Goal: Transaction & Acquisition: Purchase product/service

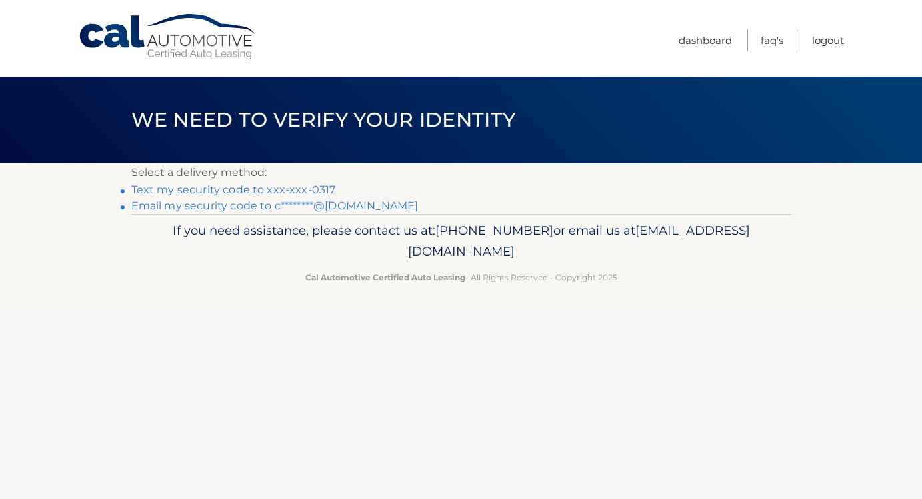
click at [272, 193] on link "Text my security code to xxx-xxx-0317" at bounding box center [233, 189] width 205 height 13
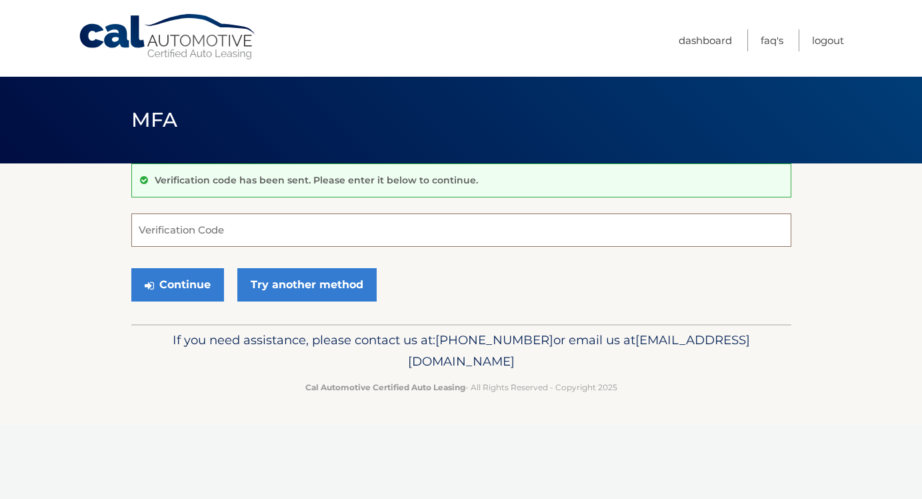
click at [253, 235] on input "Verification Code" at bounding box center [461, 229] width 660 height 33
type input "006905"
click at [215, 273] on button "Continue" at bounding box center [177, 284] width 93 height 33
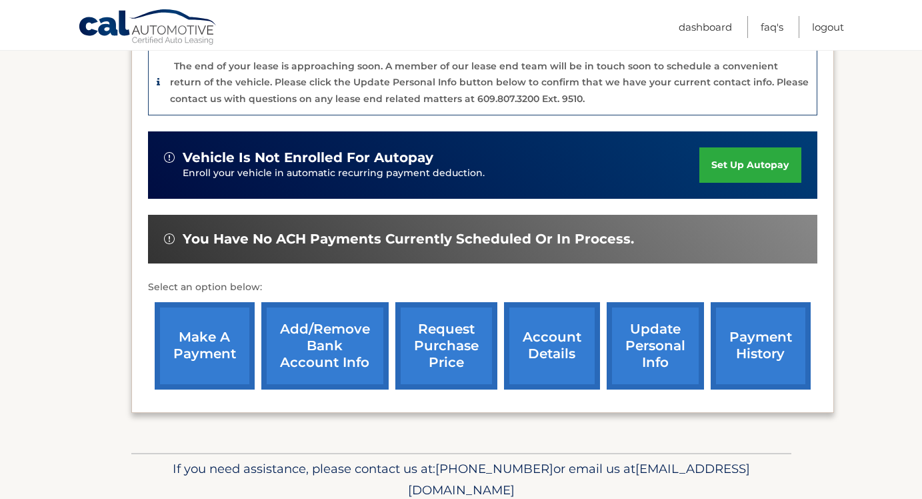
scroll to position [358, 0]
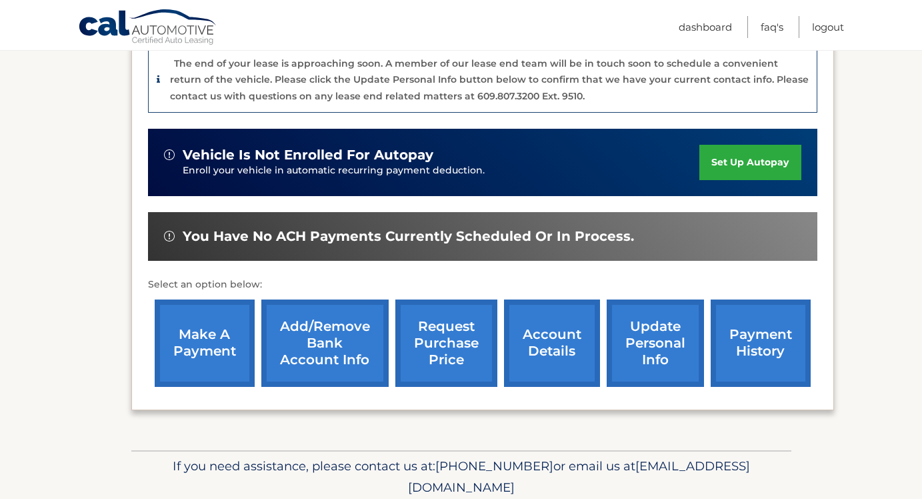
click at [220, 322] on link "make a payment" at bounding box center [205, 342] width 100 height 87
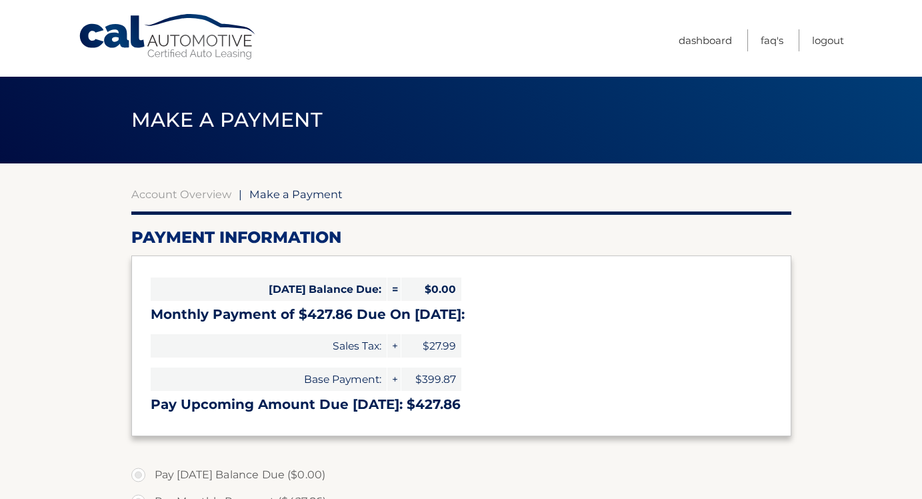
select select "MTc4YzNjODktMjgwYS00OTE4LThiYWQtNzZmNDdlMGZlMGU2"
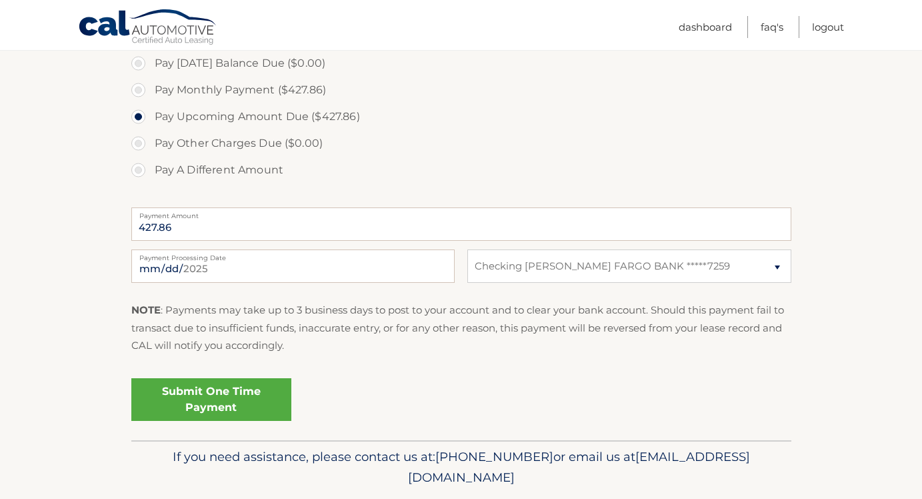
scroll to position [413, 0]
click at [213, 393] on link "Submit One Time Payment" at bounding box center [211, 398] width 160 height 43
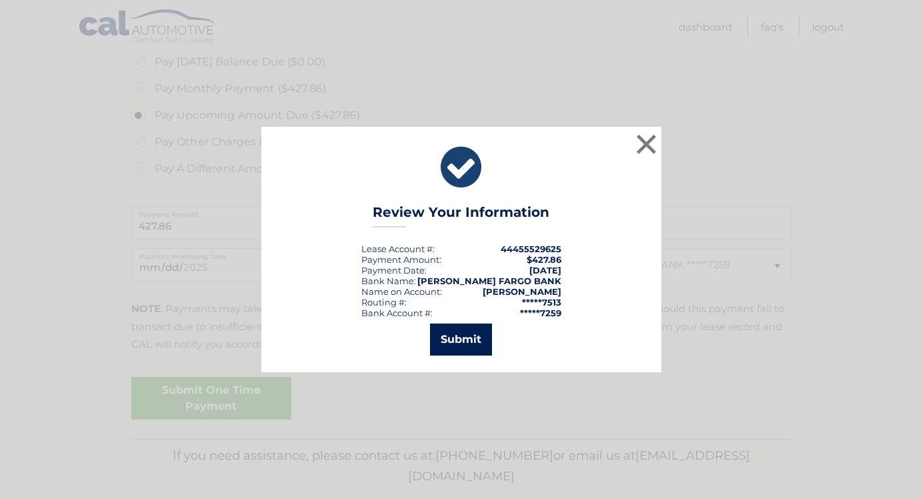
click at [473, 344] on button "Submit" at bounding box center [461, 339] width 62 height 32
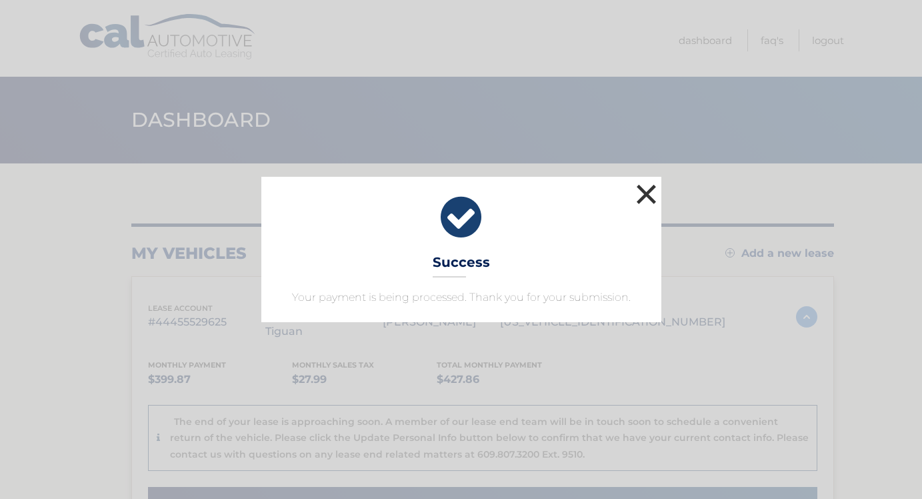
click at [647, 190] on button "×" at bounding box center [646, 194] width 27 height 27
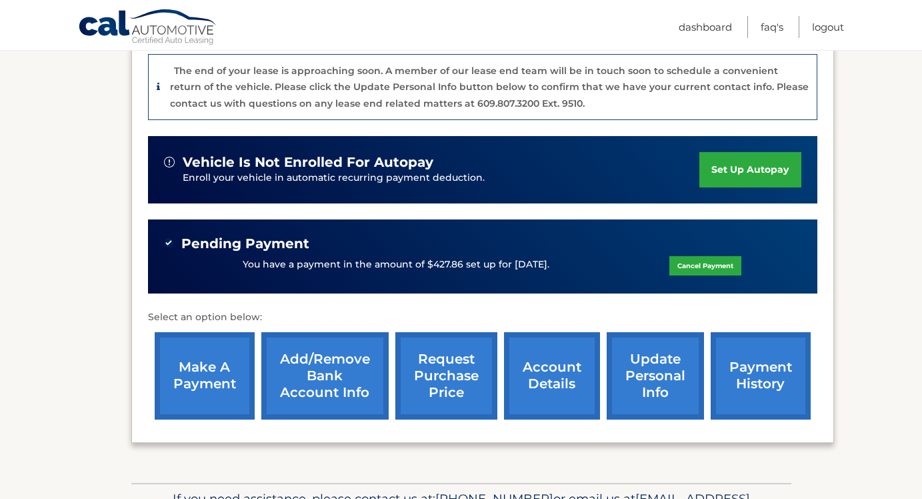
scroll to position [352, 0]
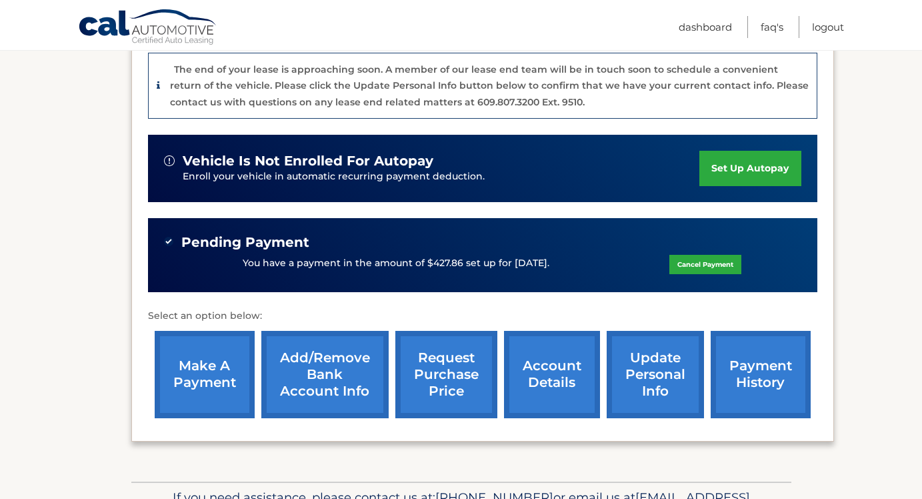
click at [533, 349] on link "account details" at bounding box center [552, 374] width 96 height 87
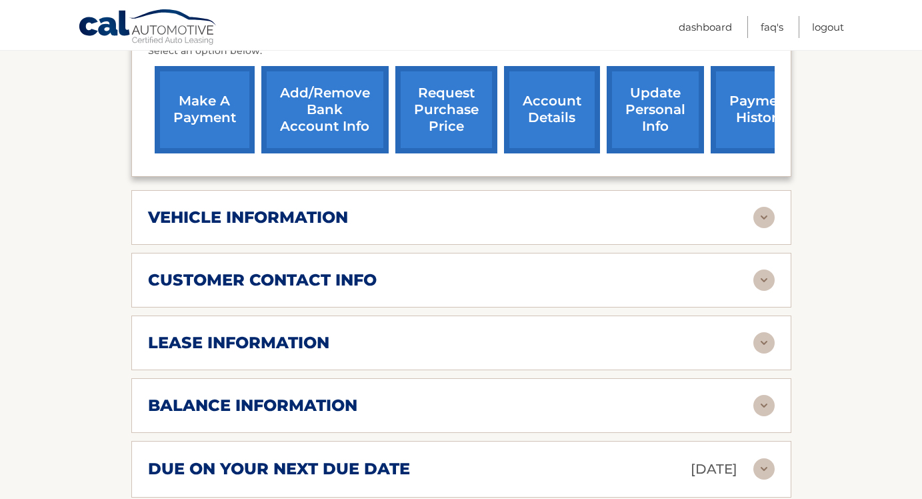
scroll to position [553, 0]
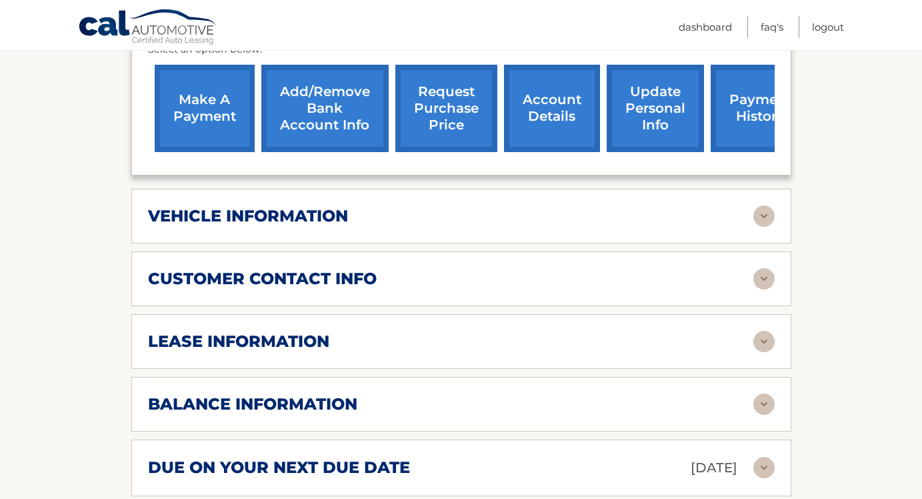
click at [754, 336] on img at bounding box center [763, 341] width 21 height 21
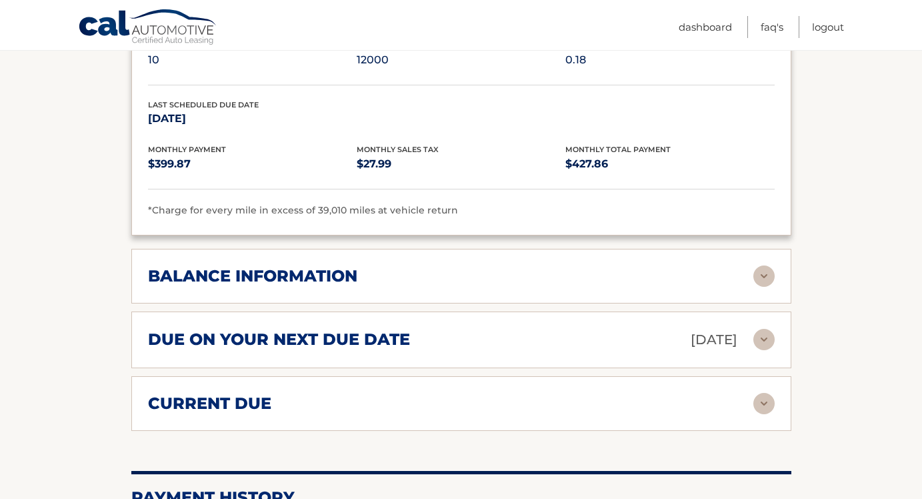
scroll to position [933, 0]
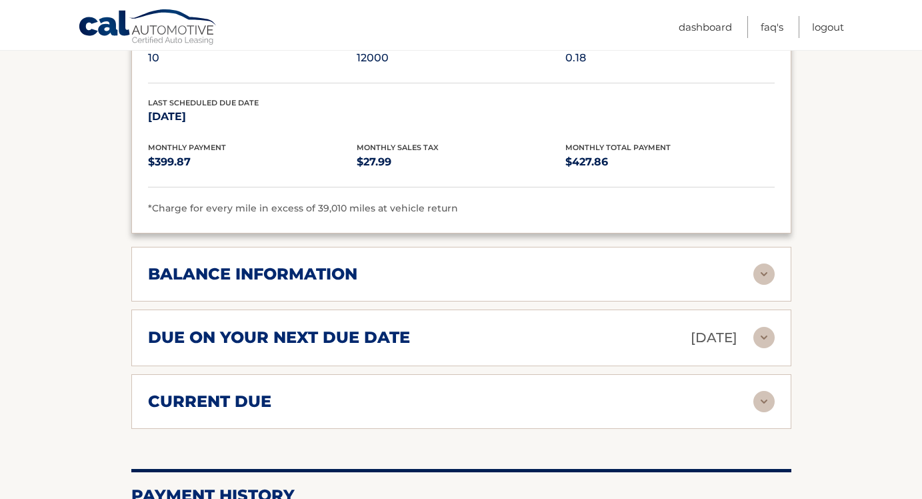
click at [771, 265] on img at bounding box center [763, 273] width 21 height 21
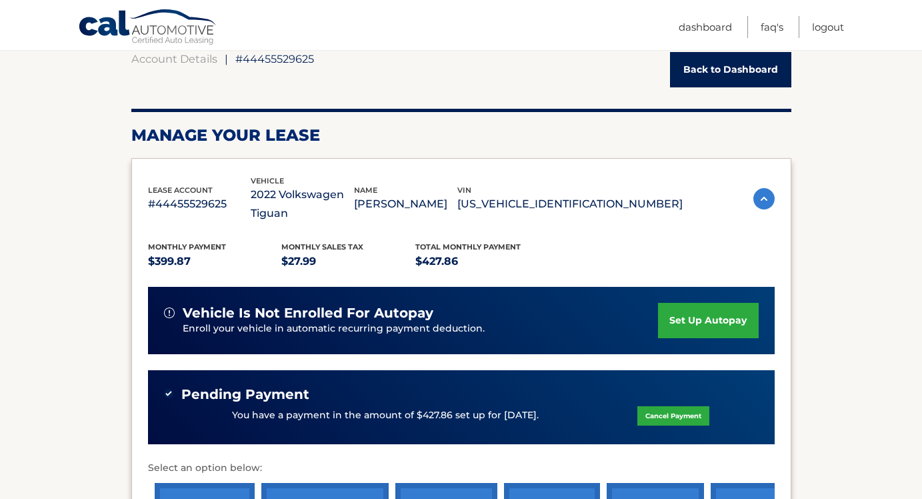
scroll to position [145, 0]
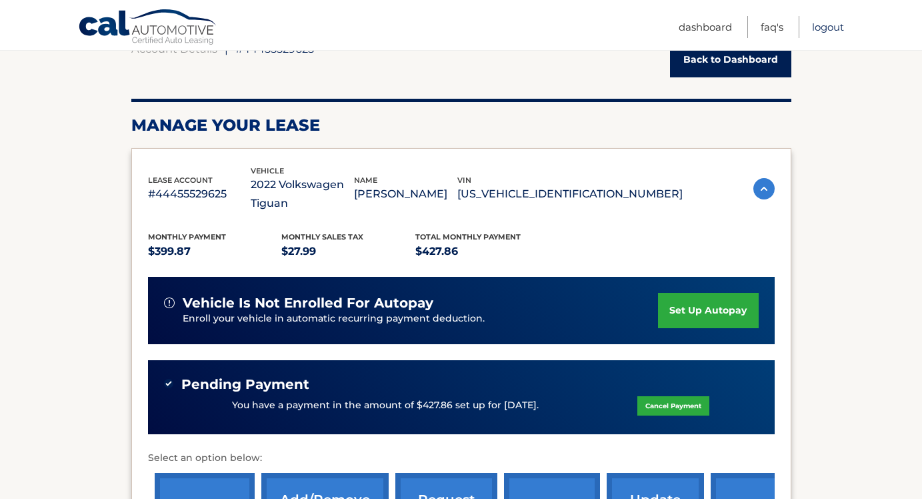
click at [837, 25] on link "Logout" at bounding box center [828, 27] width 32 height 22
